Goal: Information Seeking & Learning: Learn about a topic

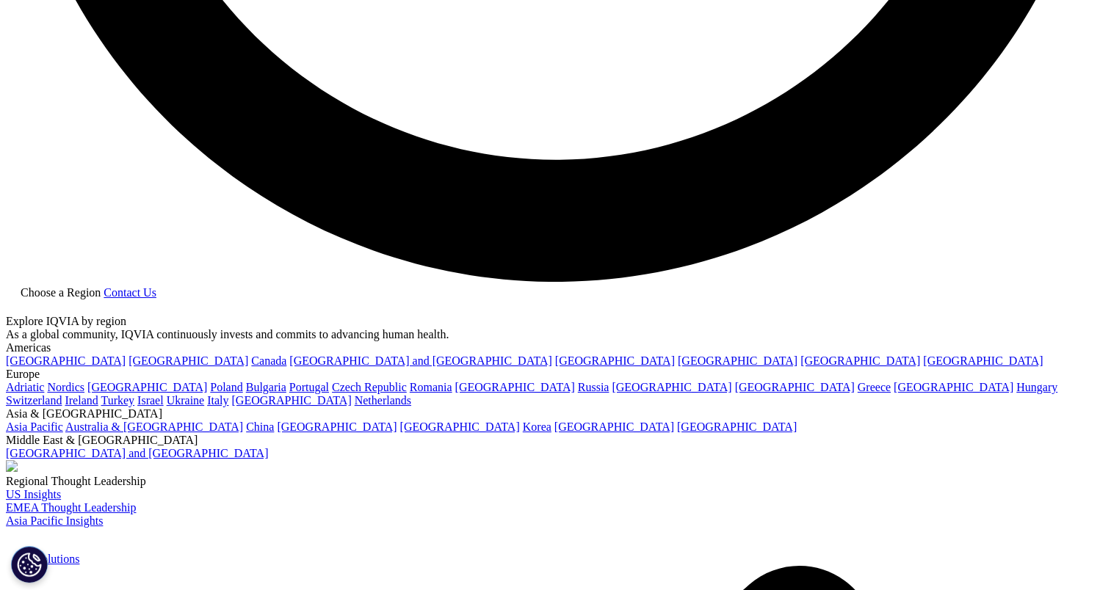
scroll to position [3077, 0]
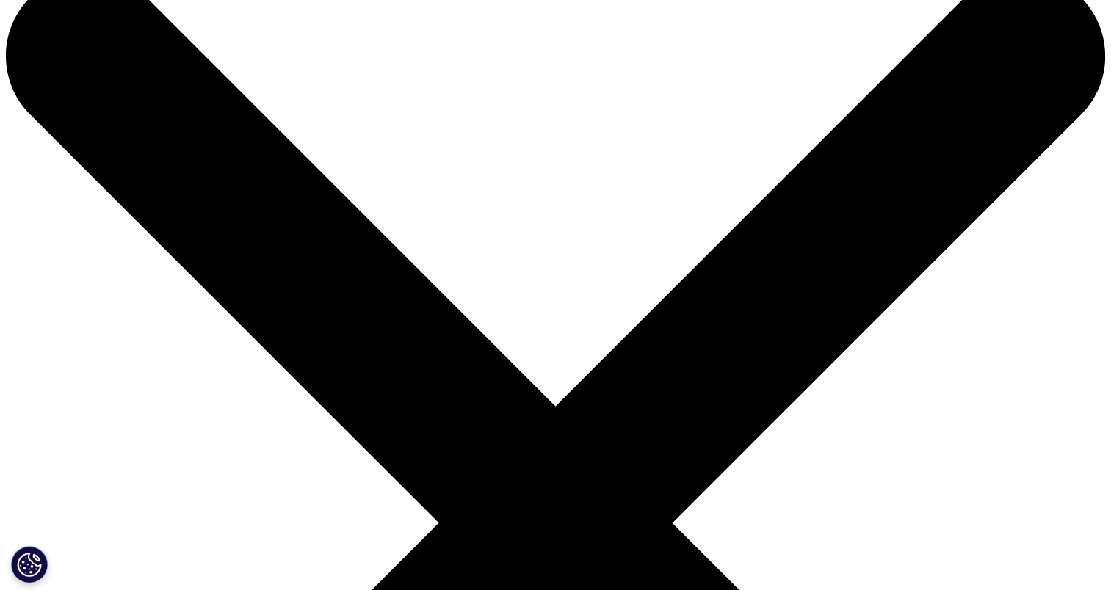
scroll to position [73, 0]
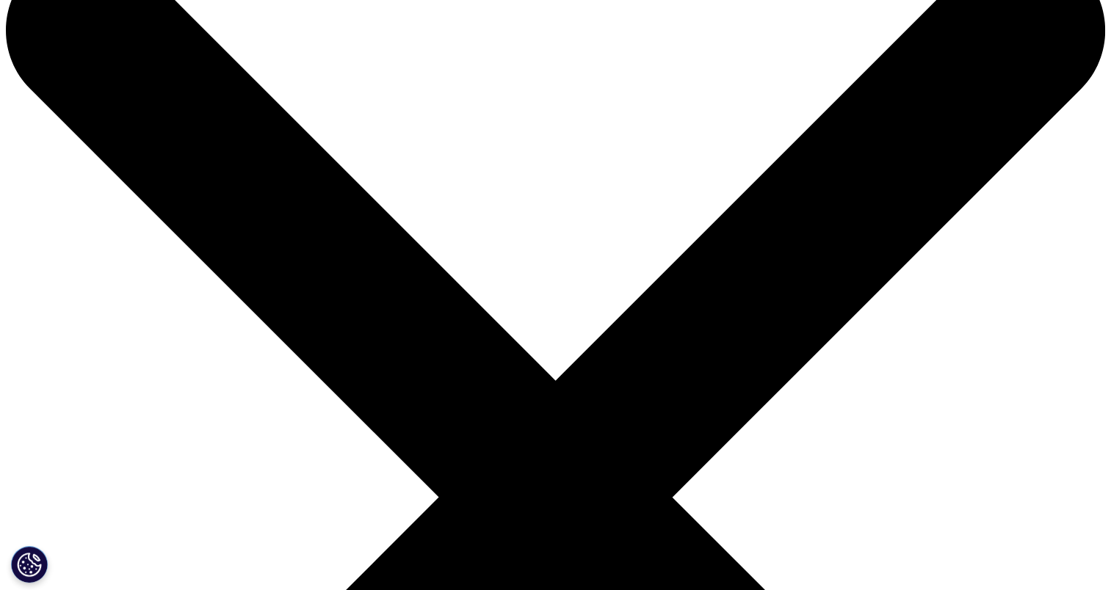
copy p "Accurately predict study timelines and budgets while optimizing performance, ut…"
drag, startPoint x: 124, startPoint y: 294, endPoint x: 432, endPoint y: 356, distance: 313.7
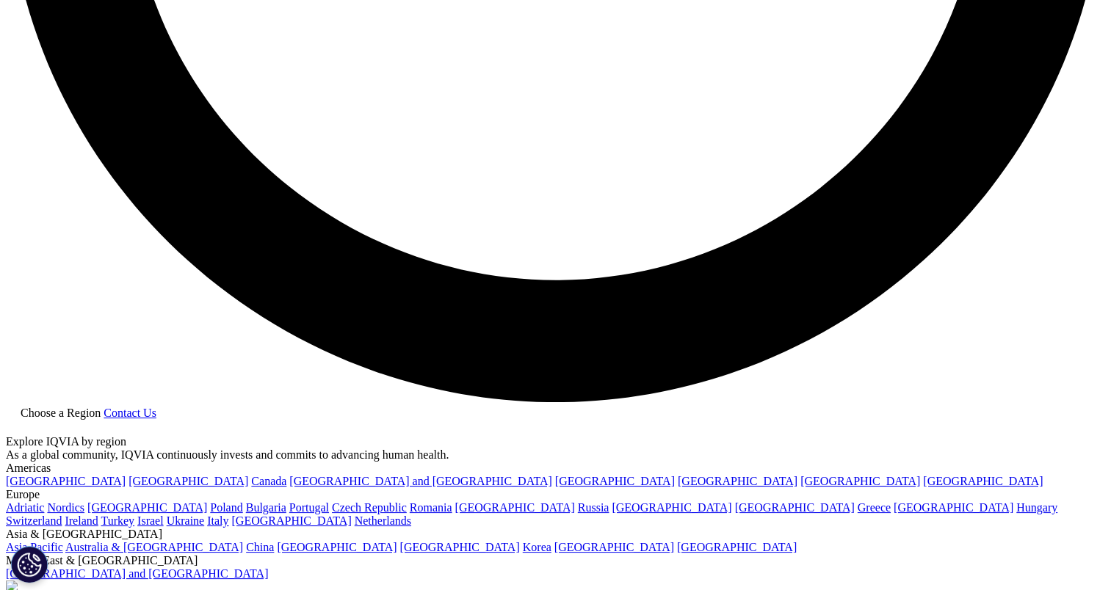
scroll to position [621, 0]
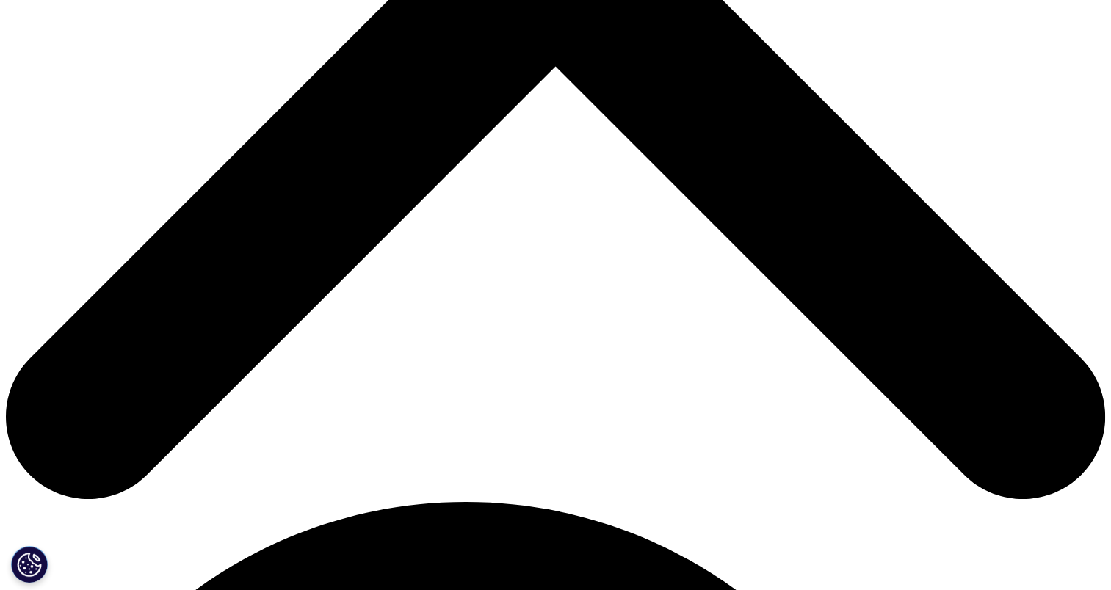
drag, startPoint x: 633, startPoint y: 344, endPoint x: 785, endPoint y: 363, distance: 153.2
copy p "Optimize development activities from protocol design, feasibility, and site sel…"
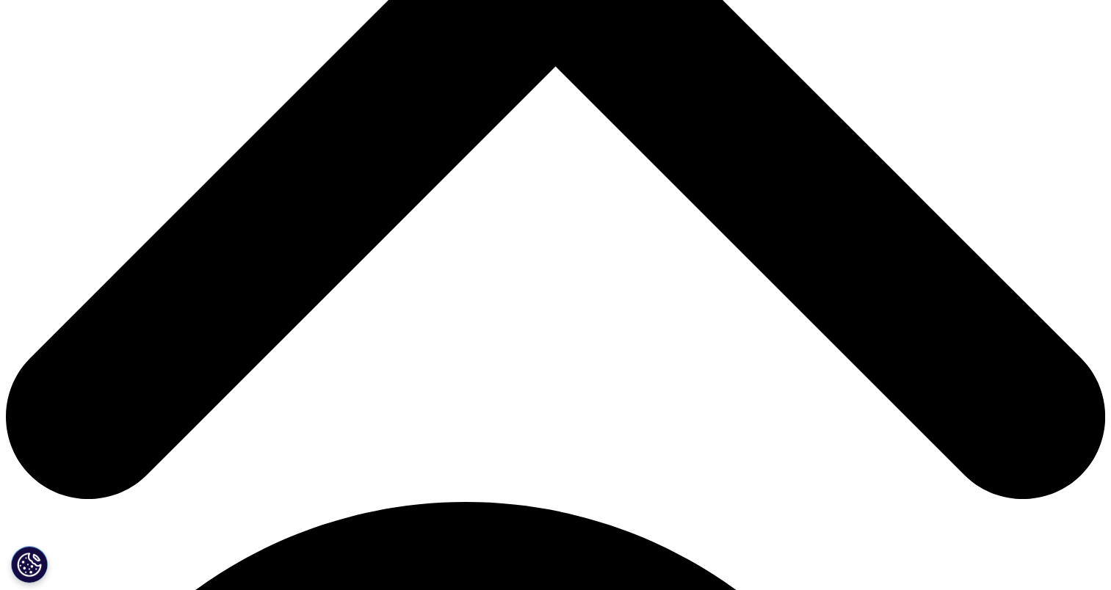
drag, startPoint x: 805, startPoint y: 362, endPoint x: 937, endPoint y: 396, distance: 136.6
copy p "patient enrollment and course correction. Predict operational execution and bud…"
drag, startPoint x: 697, startPoint y: 379, endPoint x: 936, endPoint y: 388, distance: 239.5
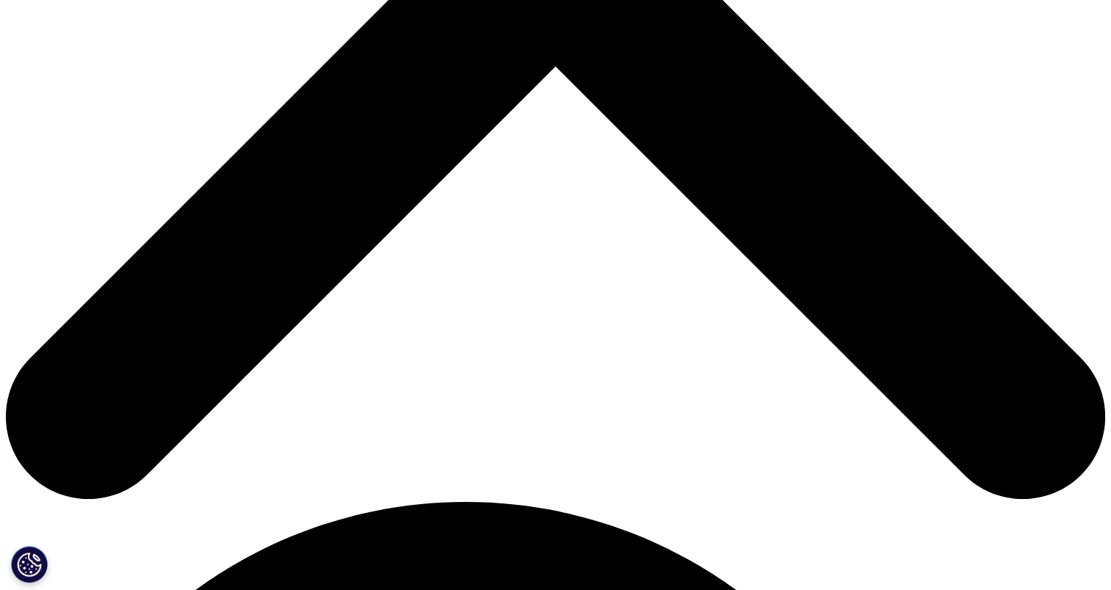
copy p "Predict operational execution and budgeting with unparalleled accuracy. Keep yo…"
copy p "patient enrollment and course correction."
drag, startPoint x: 804, startPoint y: 360, endPoint x: 690, endPoint y: 383, distance: 116.7
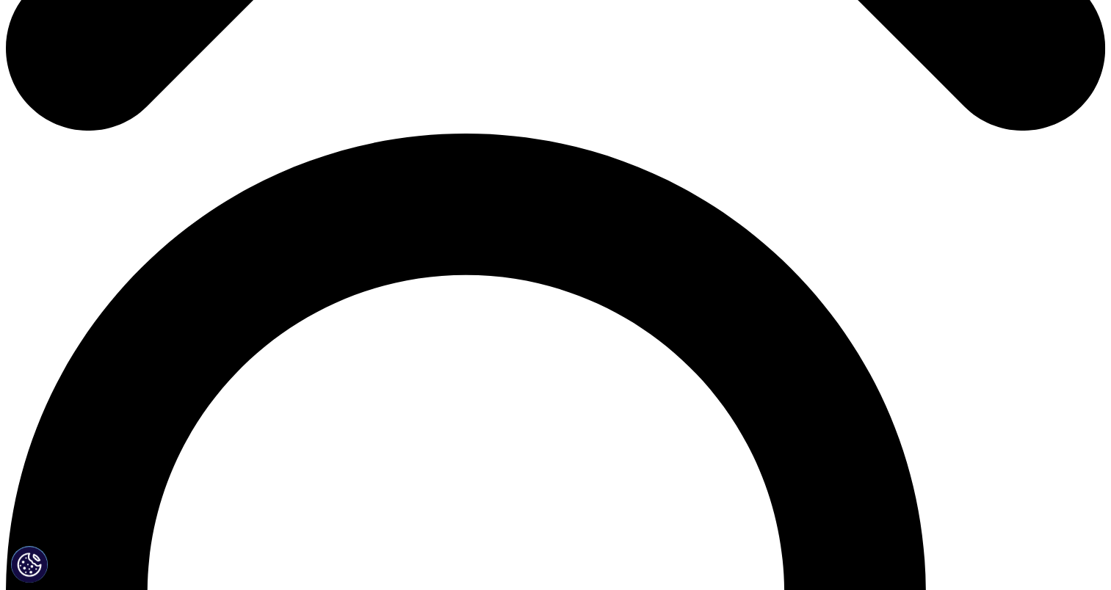
scroll to position [954, 0]
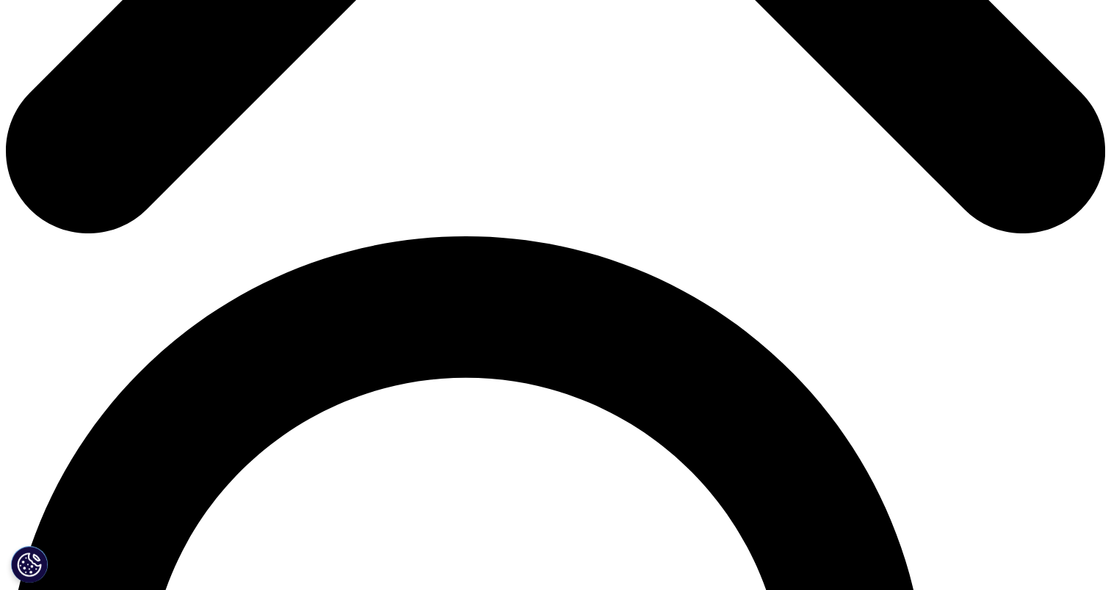
scroll to position [881, 0]
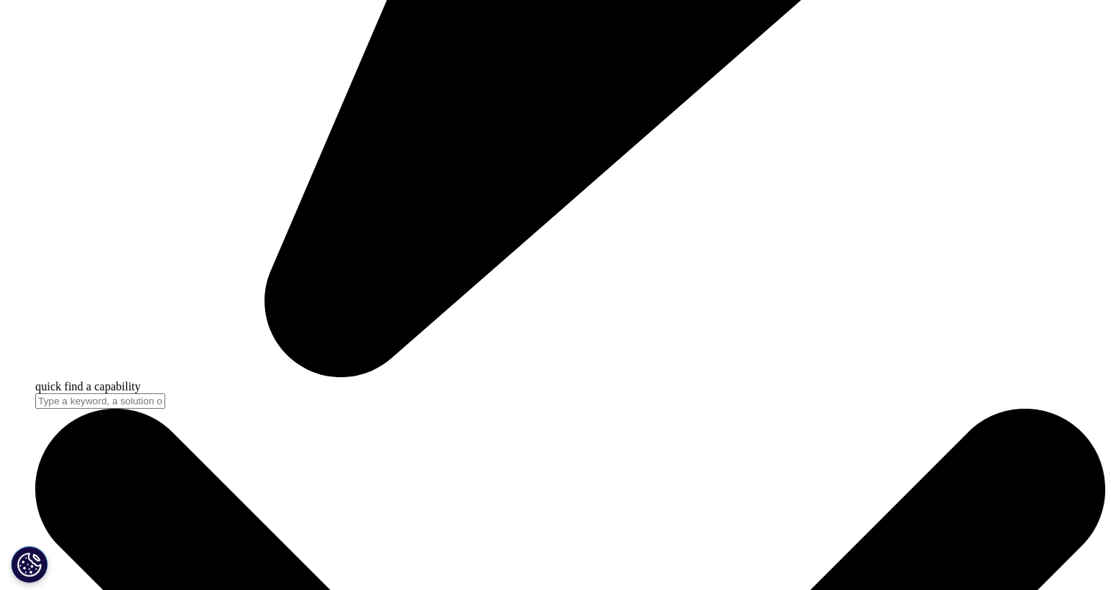
scroll to position [4624, 0]
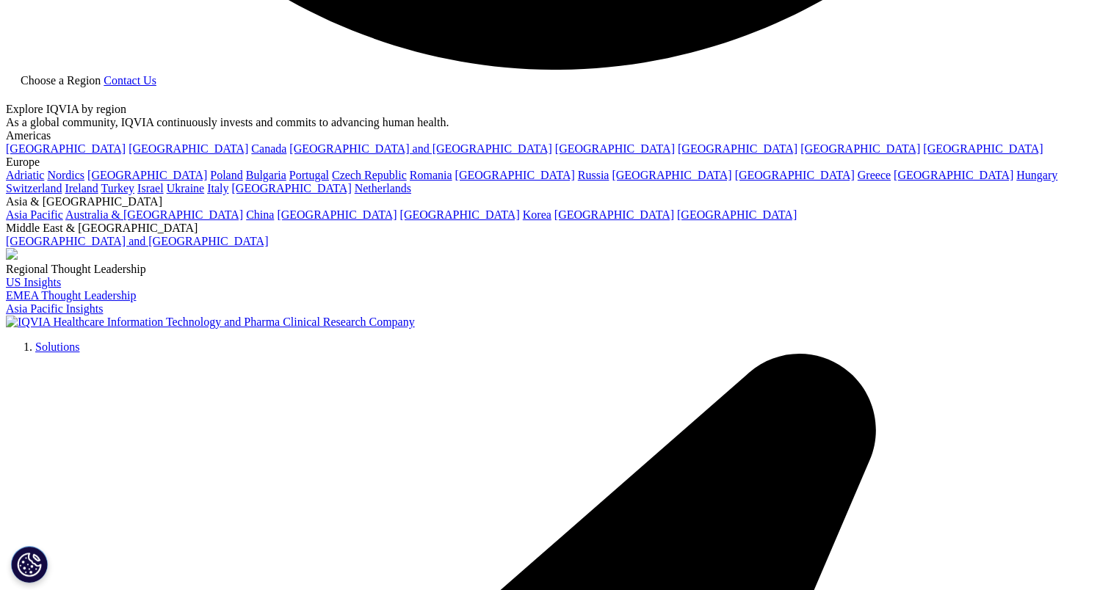
scroll to position [3212, 0]
